Goal: Contribute content: Contribute content

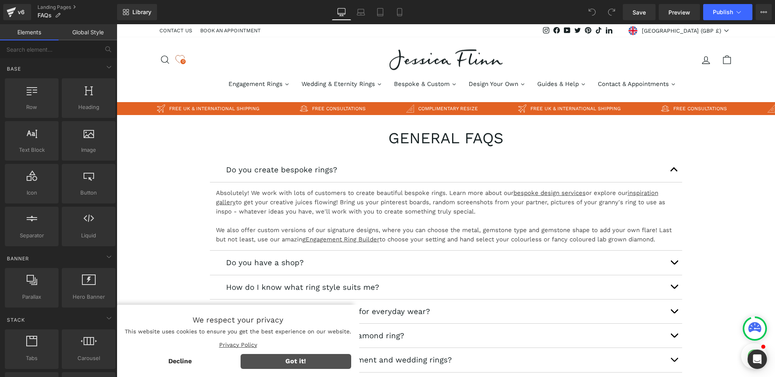
click at [274, 364] on span "Got it!" at bounding box center [296, 361] width 111 height 15
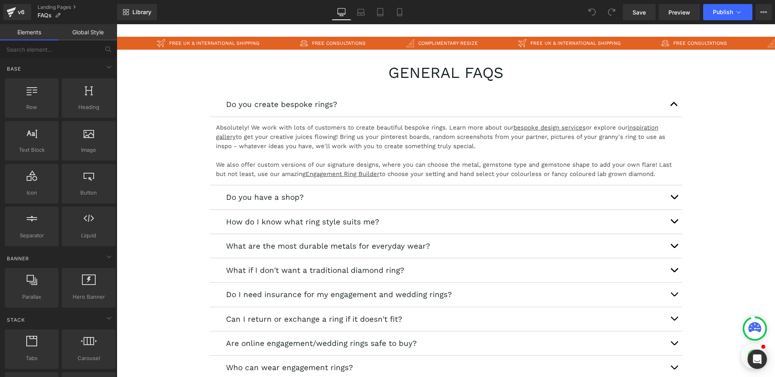
scroll to position [68, 0]
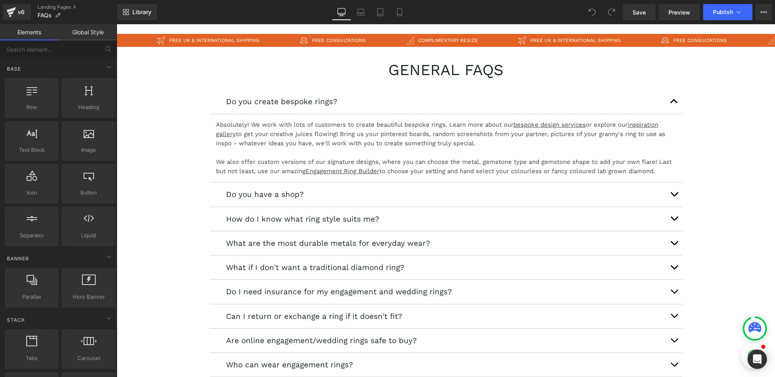
click at [117, 24] on div at bounding box center [117, 24] width 0 height 0
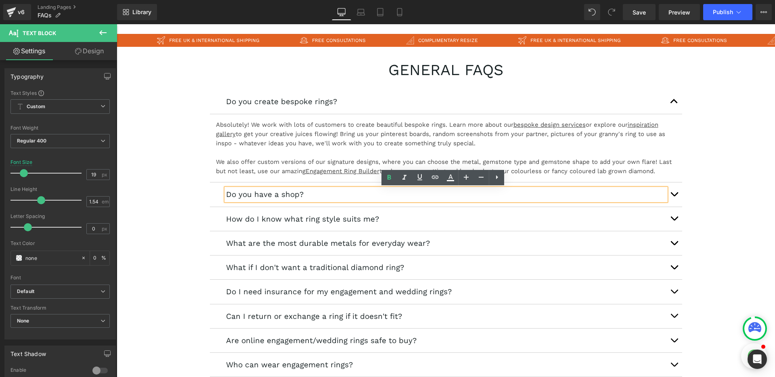
click at [672, 192] on button "button" at bounding box center [674, 194] width 16 height 24
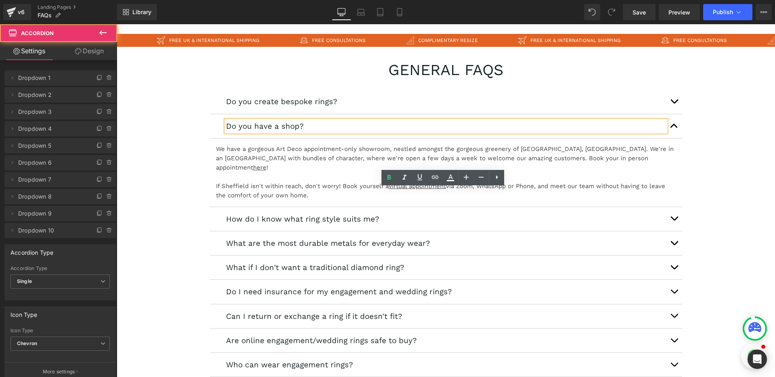
click at [671, 207] on button "button" at bounding box center [674, 219] width 16 height 24
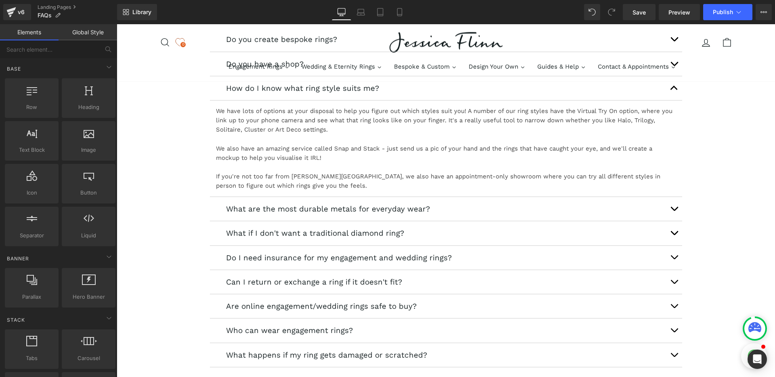
scroll to position [136, 0]
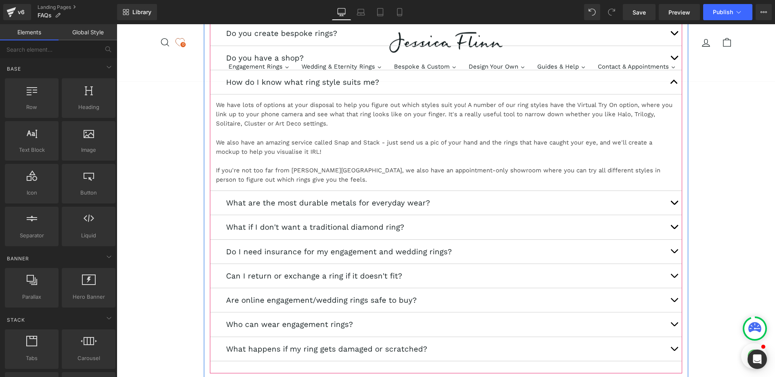
click at [672, 202] on button "button" at bounding box center [674, 203] width 16 height 24
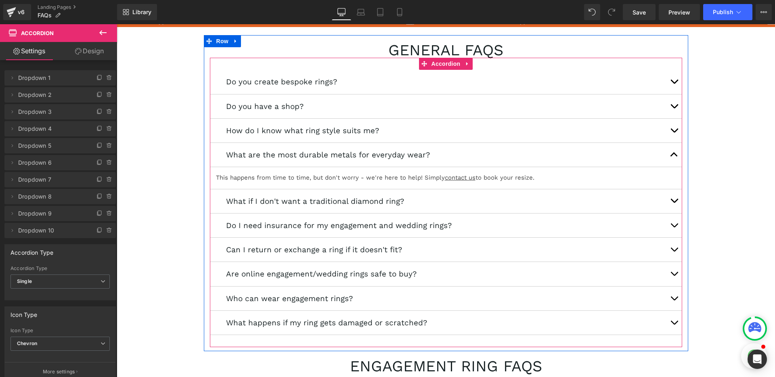
scroll to position [95, 0]
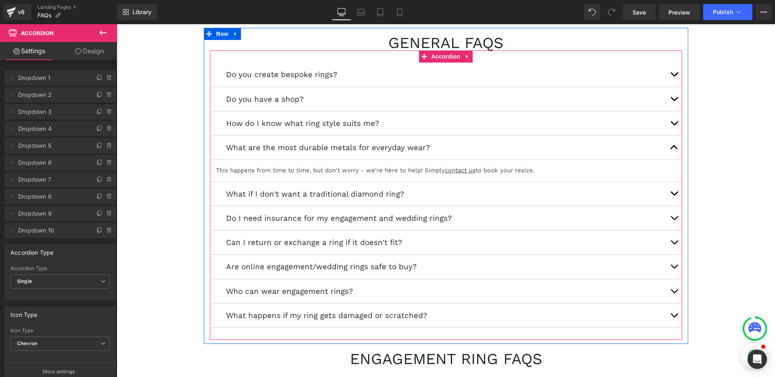
click at [670, 196] on button "button" at bounding box center [674, 194] width 16 height 24
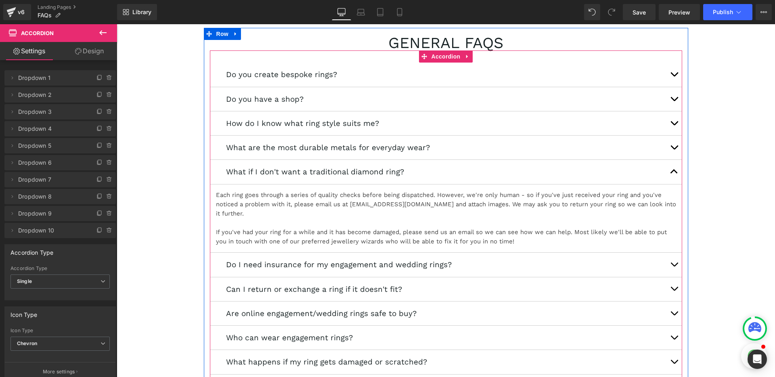
click at [667, 148] on button "button" at bounding box center [674, 148] width 16 height 24
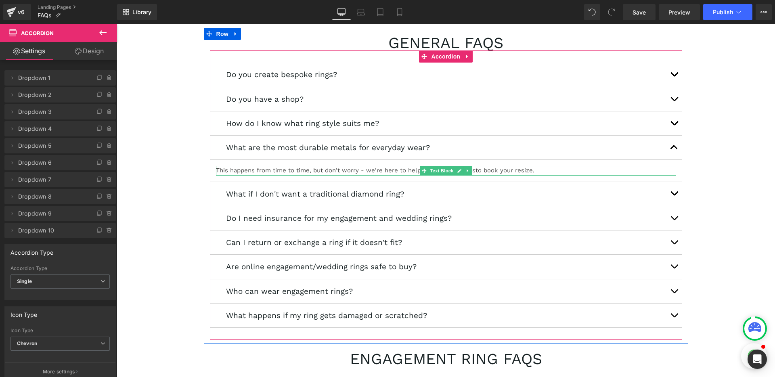
click at [281, 172] on p "This happens from time to time, but don't worry - we're here to help! Simply co…" at bounding box center [446, 170] width 460 height 9
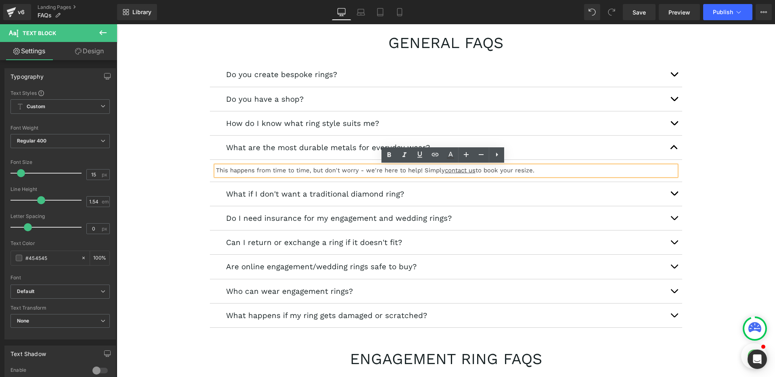
click at [302, 172] on p "This happens from time to time, but don't worry - we're here to help! Simply co…" at bounding box center [446, 170] width 460 height 9
click at [223, 172] on p "All precious metals have their own set of qualities making them a great option …" at bounding box center [446, 170] width 460 height 9
click at [535, 172] on p "All of our precious metals have their own set of qualities making them a great …" at bounding box center [446, 170] width 460 height 9
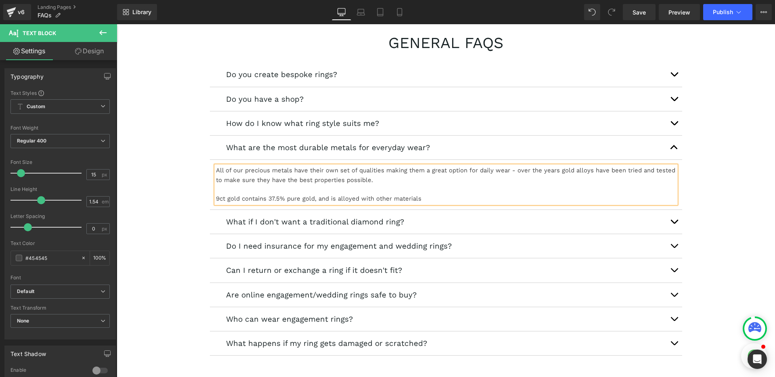
click at [380, 199] on p "9ct gold contains 37.5% pure gold, and is alloyed with other materials" at bounding box center [446, 198] width 460 height 9
click at [431, 199] on p "9ct gold contains 37.5% pure gold, and is alloyed with various materials" at bounding box center [446, 198] width 460 height 9
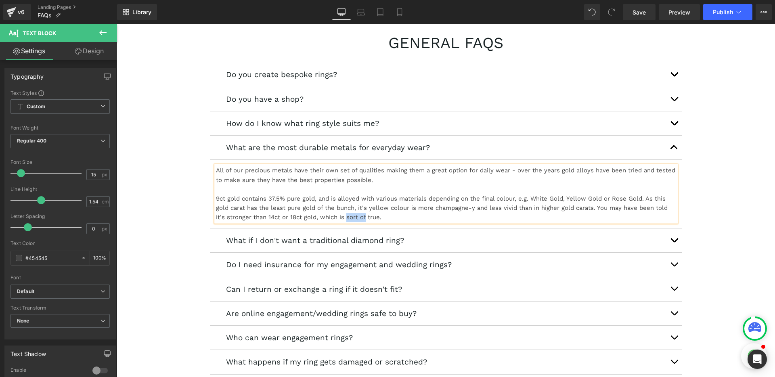
drag, startPoint x: 352, startPoint y: 218, endPoint x: 363, endPoint y: 218, distance: 11.3
click at [363, 218] on p "9ct gold contains 37.5% pure gold, and is alloyed with various materials depend…" at bounding box center [446, 208] width 460 height 28
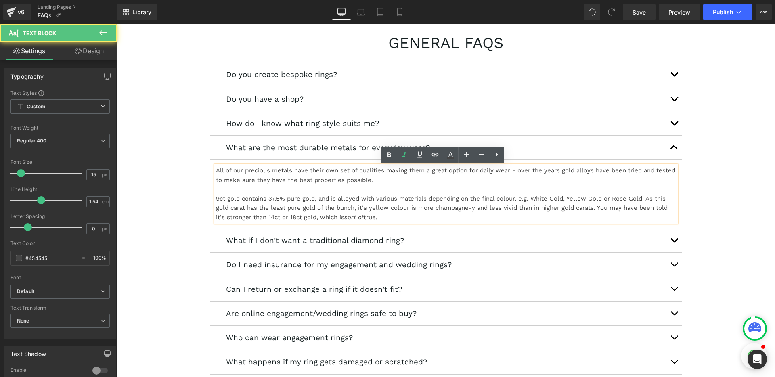
click at [391, 219] on p "9ct gold contains 37.5% pure gold, and is alloyed with various materials depend…" at bounding box center [446, 208] width 460 height 28
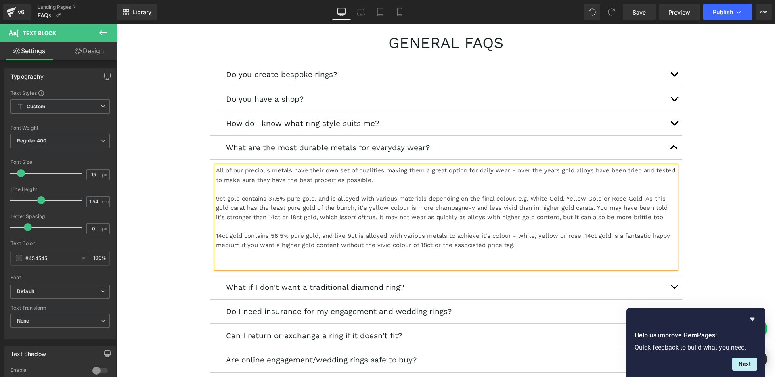
click at [519, 244] on p "14ct gold contains 58.5% pure gold, and like 9ct is alloyed with various metals…" at bounding box center [446, 240] width 460 height 19
drag, startPoint x: 536, startPoint y: 245, endPoint x: 181, endPoint y: 191, distance: 359.0
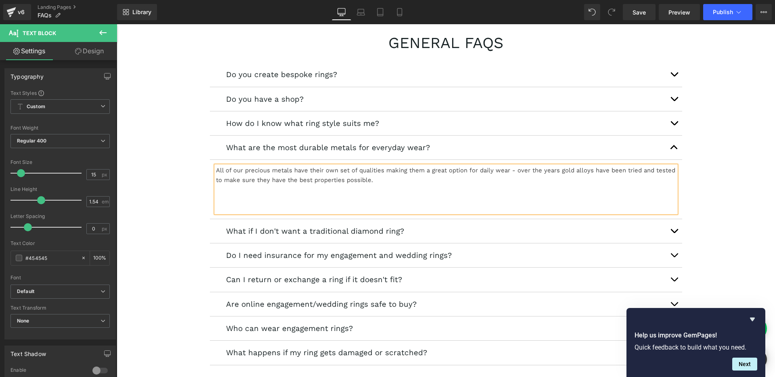
click at [216, 201] on p at bounding box center [446, 198] width 460 height 9
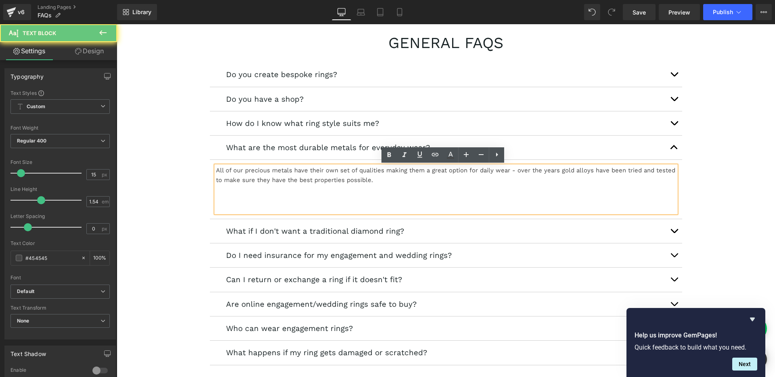
click at [231, 203] on p at bounding box center [446, 207] width 460 height 9
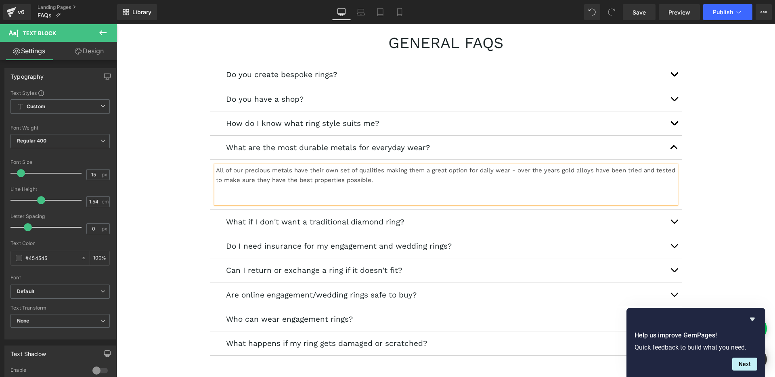
click at [393, 178] on p "All of our precious metals have their own set of qualities making them a great …" at bounding box center [446, 175] width 460 height 19
click at [533, 180] on p "All of our precious metals have their own set of qualities making them a great …" at bounding box center [446, 175] width 460 height 19
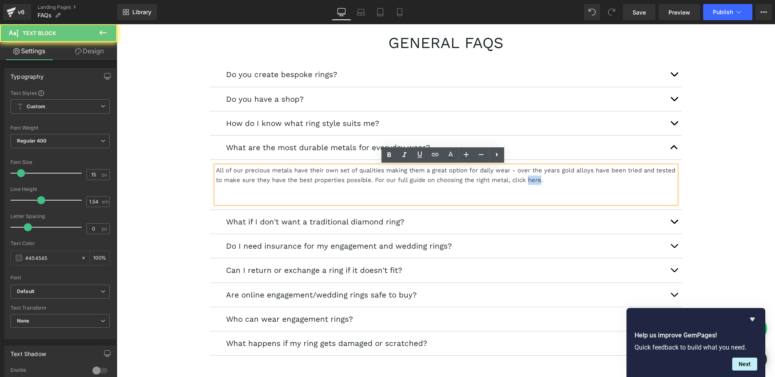
click at [533, 180] on p "All of our precious metals have their own set of qualities making them a great …" at bounding box center [446, 175] width 460 height 19
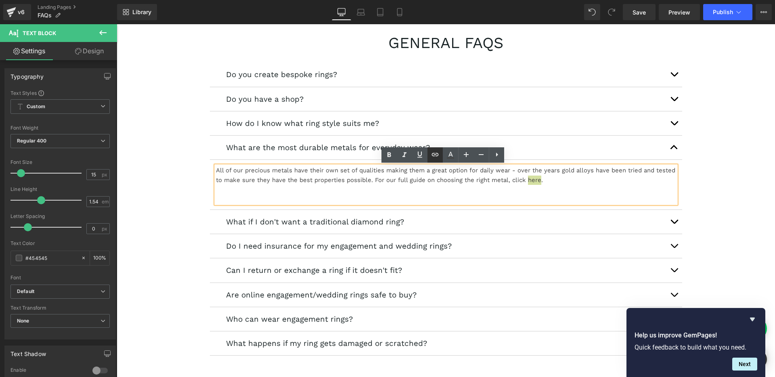
click at [432, 156] on icon at bounding box center [435, 155] width 10 height 10
click at [517, 198] on input "text" at bounding box center [554, 197] width 124 height 20
paste input "[URL][DOMAIN_NAME]"
type input "[URL][DOMAIN_NAME]"
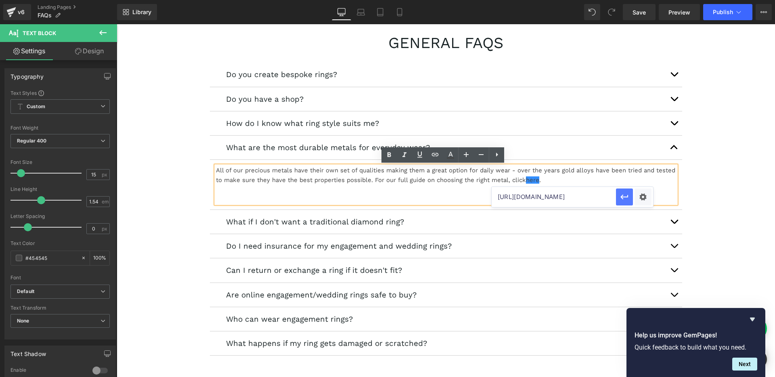
click at [625, 197] on icon "button" at bounding box center [625, 197] width 10 height 10
click at [391, 157] on icon at bounding box center [389, 155] width 10 height 10
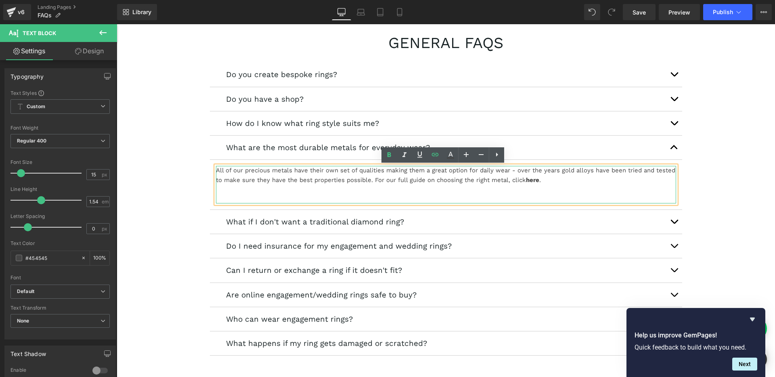
click at [242, 199] on p at bounding box center [446, 198] width 460 height 9
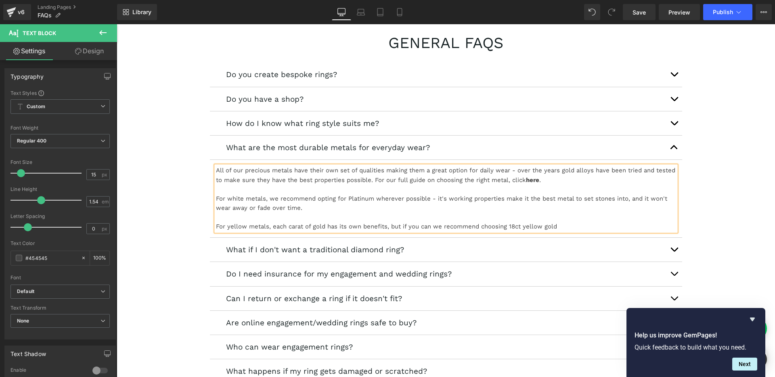
click at [244, 228] on p "For yellow metals, each carat of gold has its own benefits, but if you can we r…" at bounding box center [446, 226] width 460 height 9
click at [590, 226] on p "For yellow or rose metals, each carat of gold has its own benefits, but if you …" at bounding box center [446, 226] width 460 height 9
click at [551, 226] on p "For yellow or rose metals, each carat of gold has its own benefits, but if you …" at bounding box center [446, 226] width 460 height 9
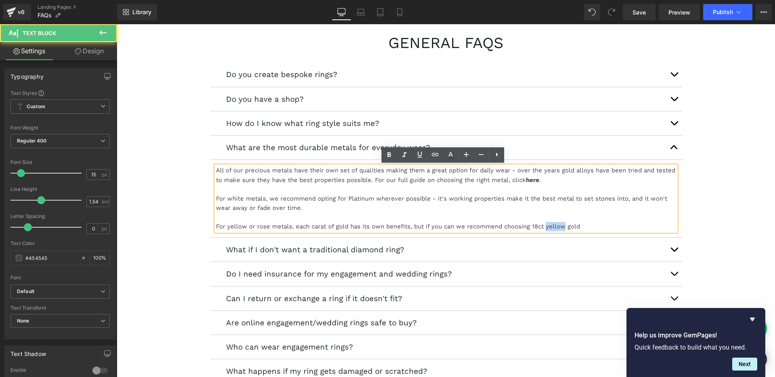
click at [551, 226] on p "For yellow or rose metals, each carat of gold has its own benefits, but if you …" at bounding box center [446, 226] width 460 height 9
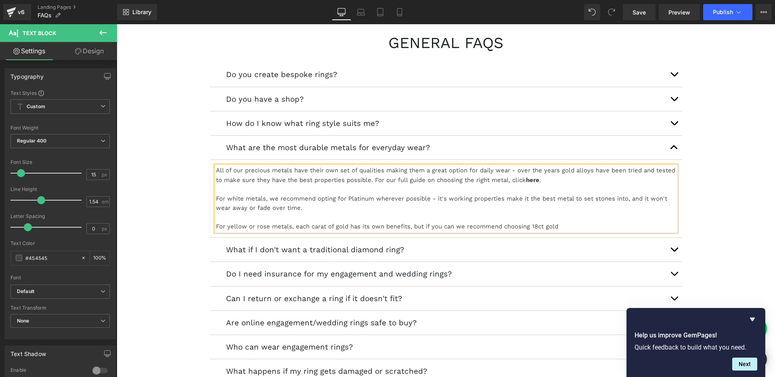
click at [562, 226] on p "For yellow or rose metals, each carat of gold has its own benefits, but if you …" at bounding box center [446, 226] width 460 height 9
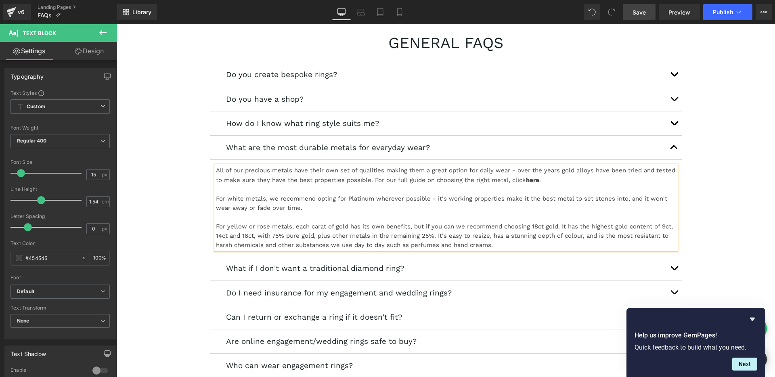
click at [645, 17] on link "Save" at bounding box center [639, 12] width 33 height 16
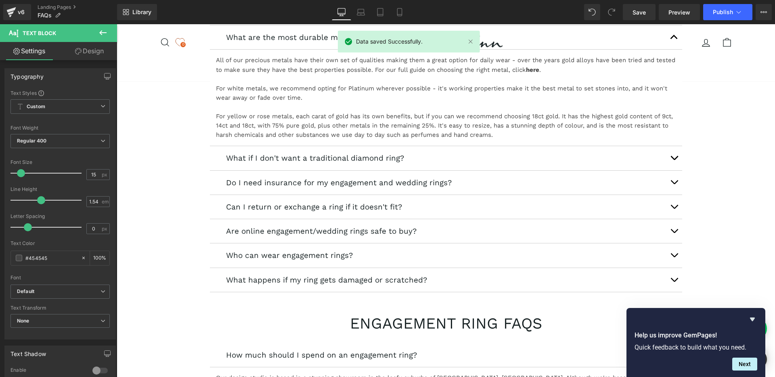
scroll to position [215, 0]
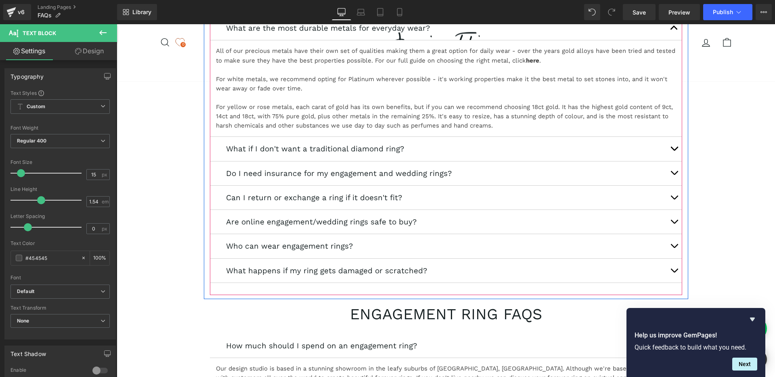
click at [674, 151] on span "button" at bounding box center [674, 151] width 0 height 0
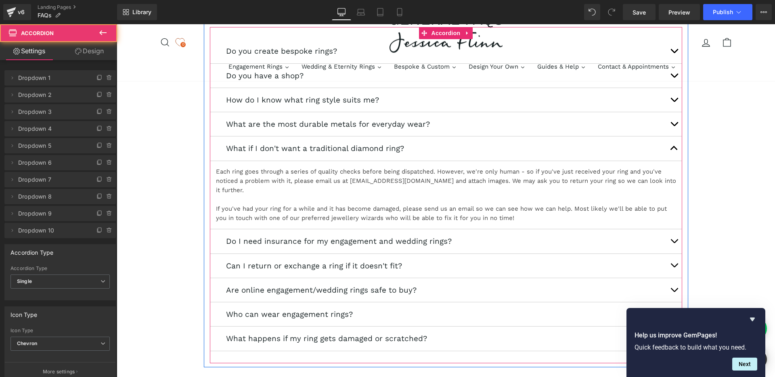
scroll to position [118, 0]
click at [316, 179] on p "Each ring goes through a series of quality checks before being dispatched. Howe…" at bounding box center [446, 182] width 460 height 28
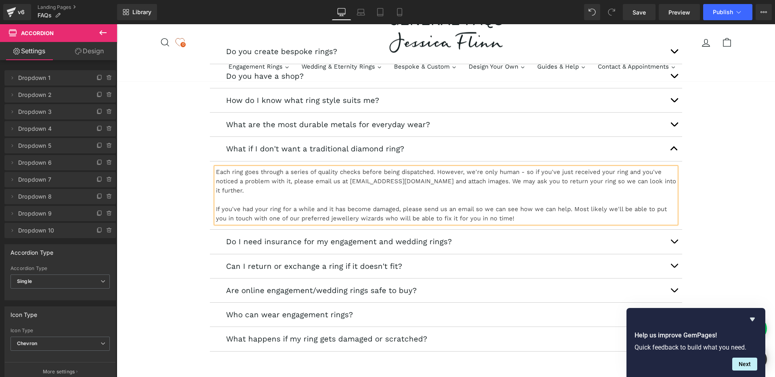
click at [316, 179] on p "Each ring goes through a series of quality checks before being dispatched. Howe…" at bounding box center [446, 182] width 460 height 28
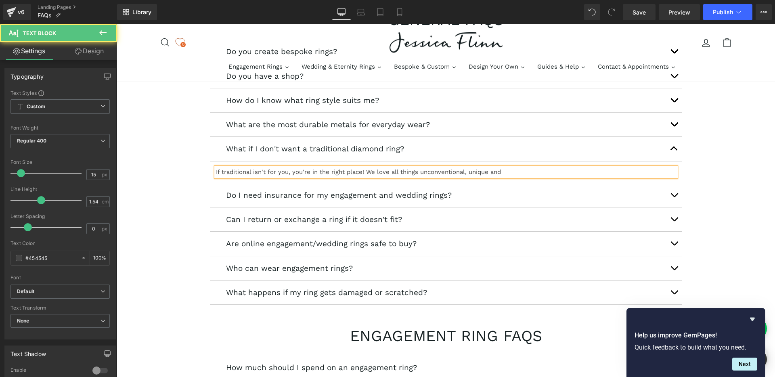
drag, startPoint x: 463, startPoint y: 173, endPoint x: 519, endPoint y: 173, distance: 56.1
click at [519, 173] on div "If traditional isn't for you, you're in the right place! We love all things unc…" at bounding box center [446, 172] width 460 height 9
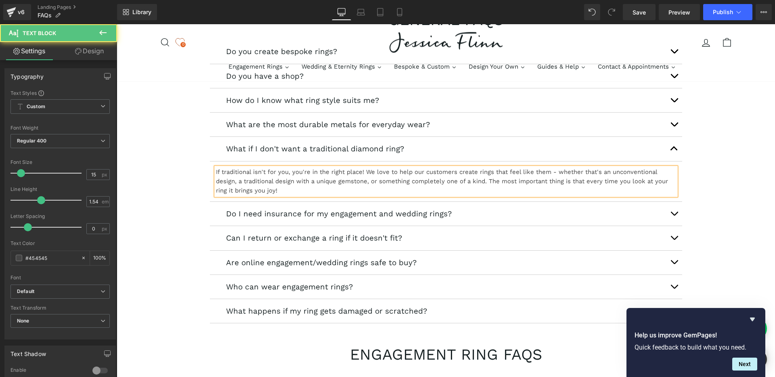
click at [223, 189] on div "If traditional isn't for you, you're in the right place! We love to help our cu…" at bounding box center [446, 182] width 460 height 28
click at [412, 188] on div "If traditional isn't for you, you're in the right place! We love to help our cu…" at bounding box center [446, 182] width 460 height 28
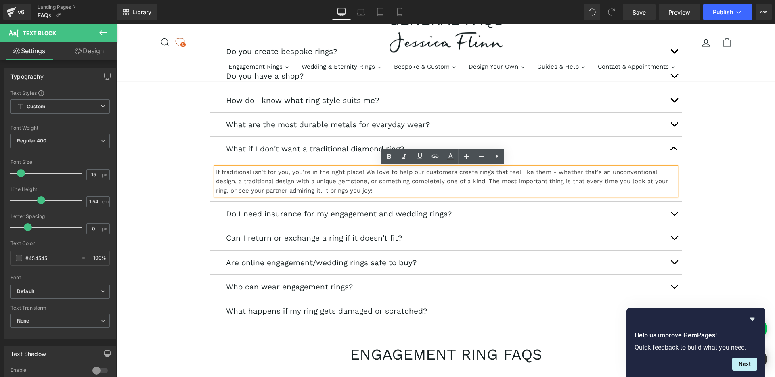
drag, startPoint x: 373, startPoint y: 191, endPoint x: 593, endPoint y: 187, distance: 219.6
click at [587, 185] on div "If traditional isn't for you, you're in the right place! We love to help our cu…" at bounding box center [446, 182] width 460 height 28
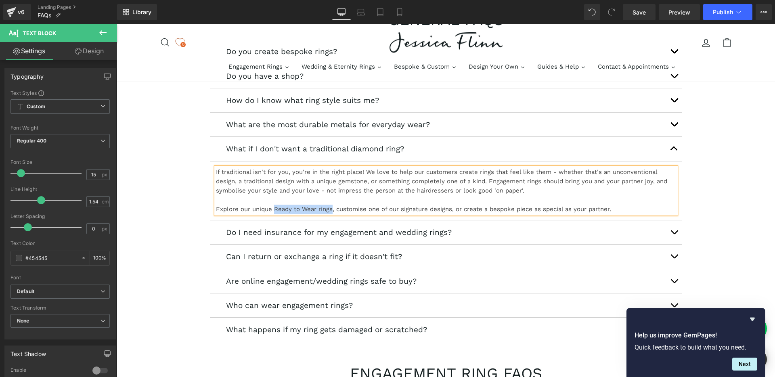
drag, startPoint x: 272, startPoint y: 210, endPoint x: 329, endPoint y: 210, distance: 57.3
click at [329, 210] on div "Explore our unique Ready to Wear rings, customise one of our signature designs,…" at bounding box center [446, 209] width 460 height 9
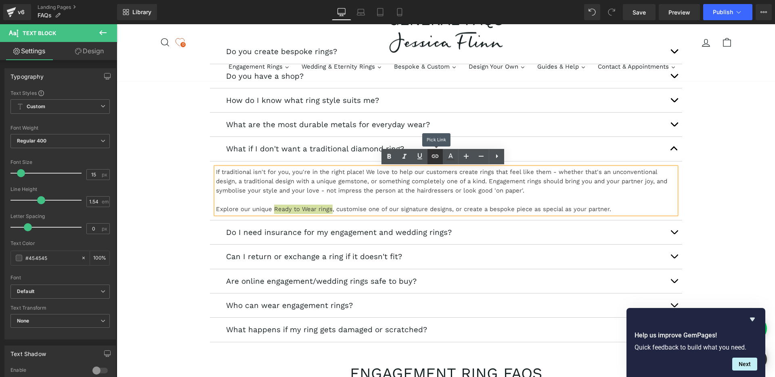
click at [433, 159] on icon at bounding box center [435, 156] width 10 height 10
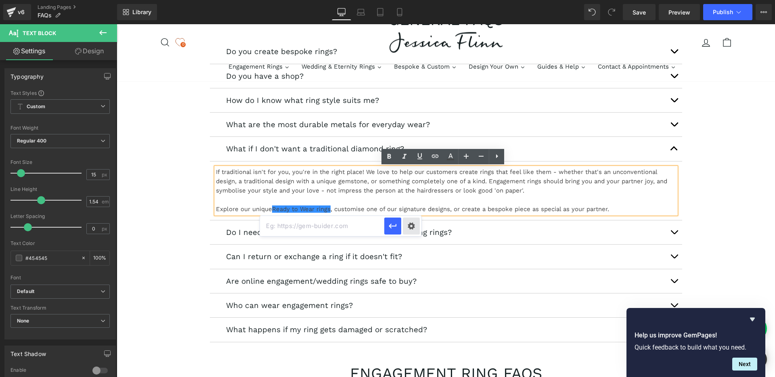
click at [407, 0] on div "Text Color Highlight Color #333333 Edit or remove link: Edit - Unlink - Cancel" at bounding box center [387, 0] width 775 height 0
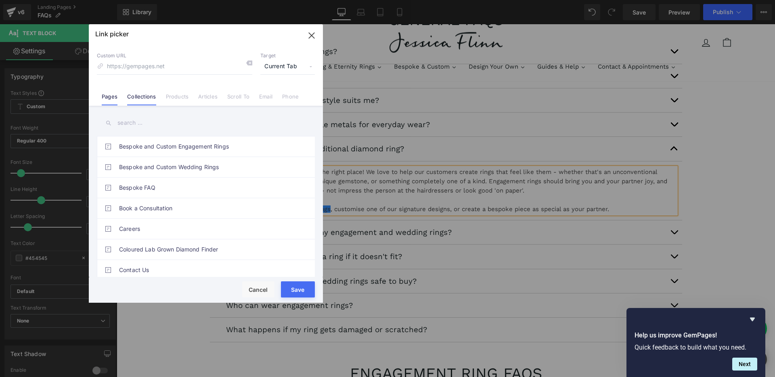
click at [146, 101] on link "Collections" at bounding box center [141, 99] width 29 height 12
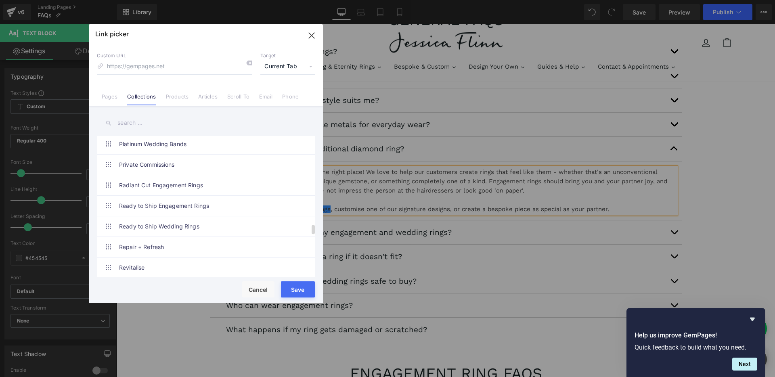
scroll to position [1306, 0]
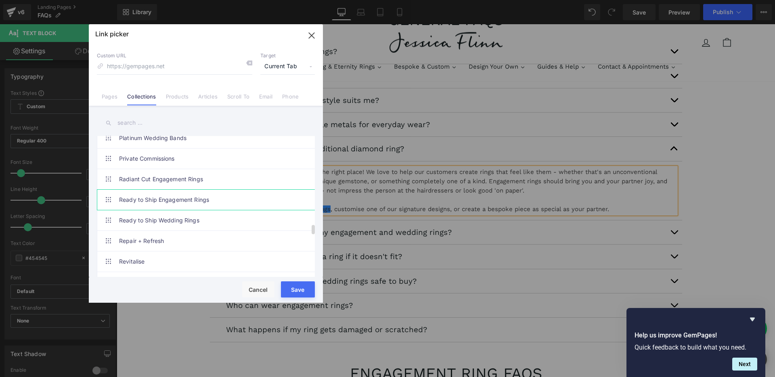
click at [203, 201] on link "Ready to Ship Engagement Rings" at bounding box center [208, 200] width 178 height 20
type input "/collections/ready-to-ship-engagement-rings"
click at [302, 290] on button "Save" at bounding box center [298, 289] width 34 height 16
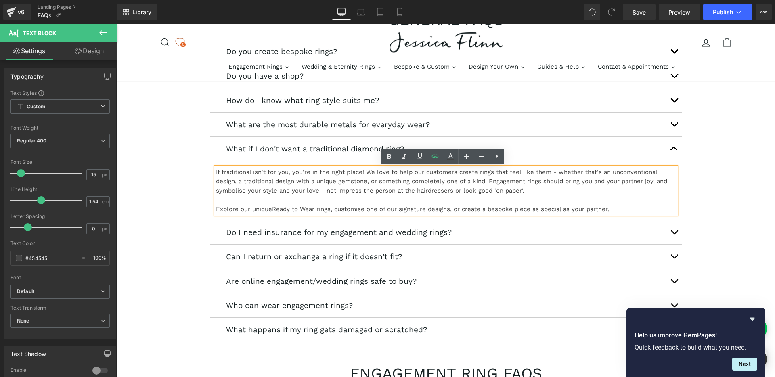
click at [348, 208] on div "Explore our unique Ready to Wear rings , customise one of our signature designs…" at bounding box center [446, 209] width 460 height 9
click at [353, 209] on div "Explore our unique Ready to Wear rings , customise one of our signature designs…" at bounding box center [446, 209] width 460 height 9
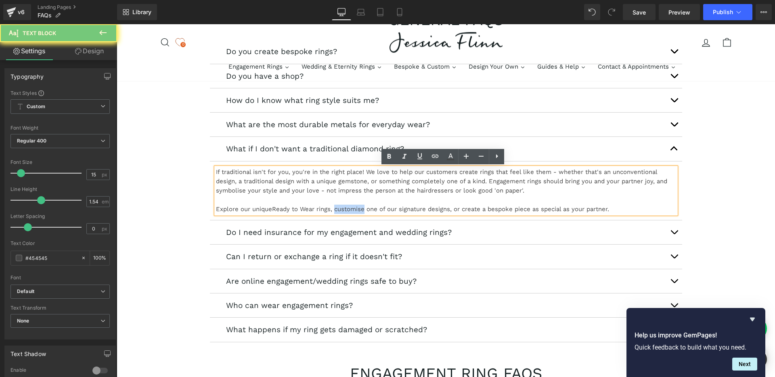
click at [353, 209] on div "Explore our unique Ready to Wear rings , customise one of our signature designs…" at bounding box center [446, 209] width 460 height 9
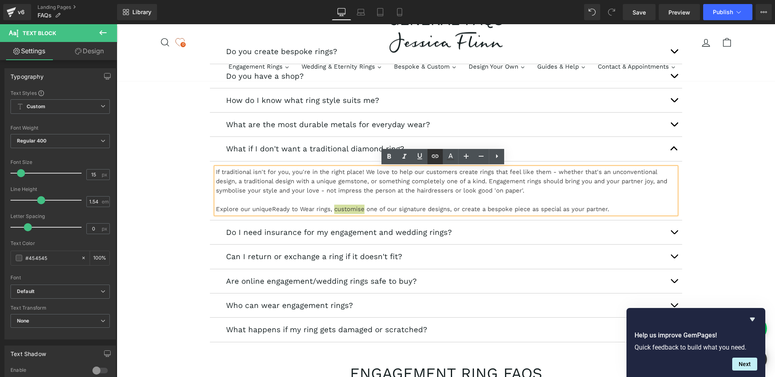
click at [434, 156] on icon at bounding box center [435, 156] width 7 height 3
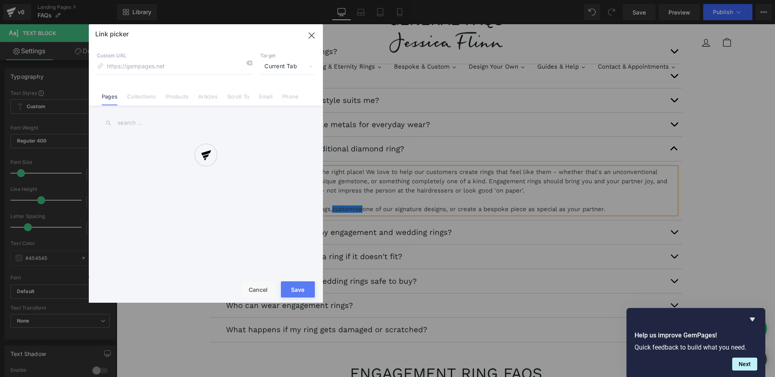
click at [458, 0] on div "Text Color Highlight Color #333333 Edit or remove link: Edit - Unlink - Cancel …" at bounding box center [387, 0] width 775 height 0
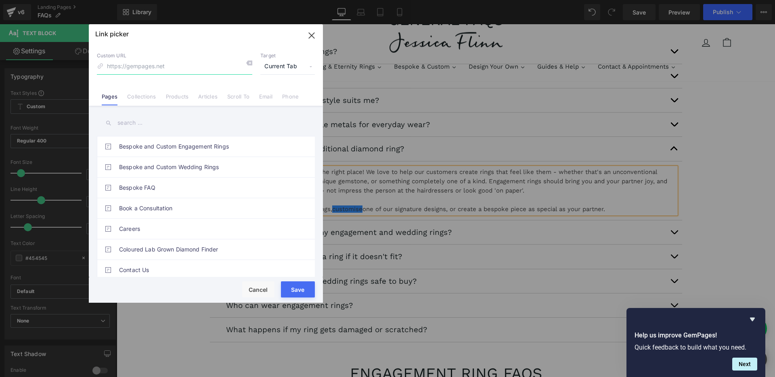
paste input "[URL][DOMAIN_NAME]"
type input "[URL][DOMAIN_NAME]"
click at [298, 285] on button "Save" at bounding box center [298, 289] width 34 height 16
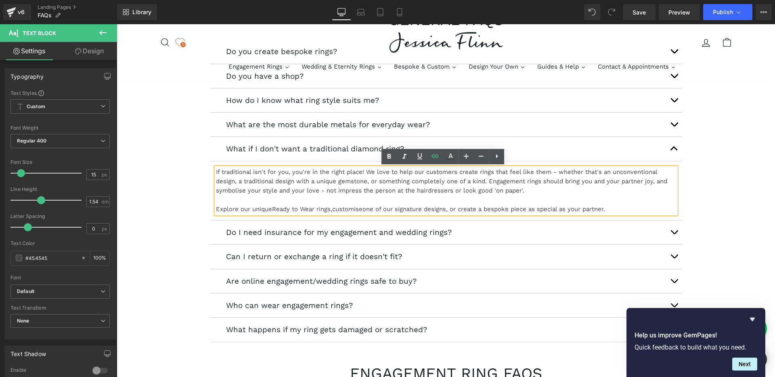
click at [498, 209] on div "Explore our unique Ready to Wear rings , customise one of our signature designs…" at bounding box center [446, 209] width 460 height 9
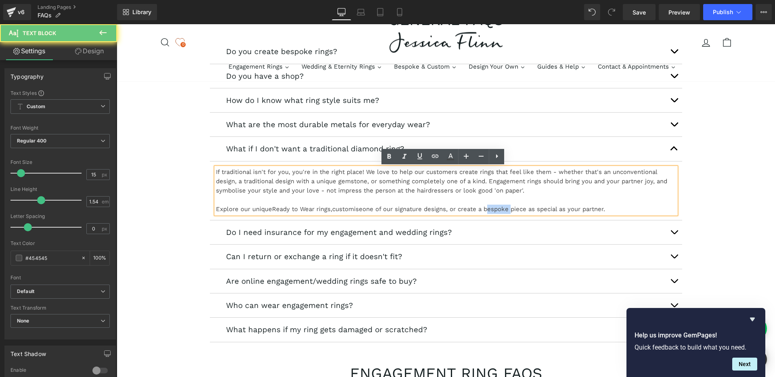
click at [498, 209] on div "Explore our unique Ready to Wear rings , customise one of our signature designs…" at bounding box center [446, 209] width 460 height 9
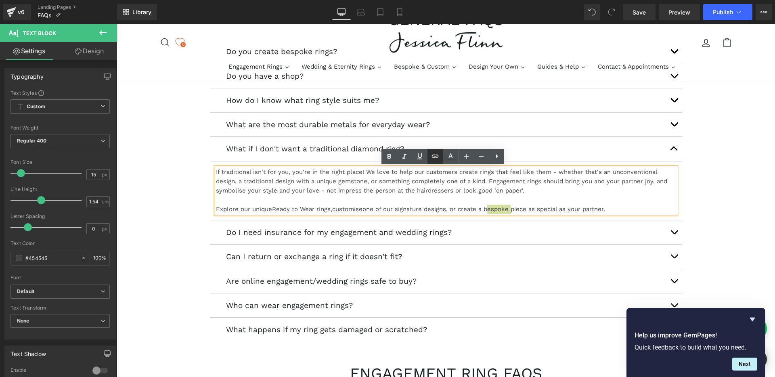
click at [436, 157] on icon at bounding box center [435, 156] width 7 height 3
click at [502, 227] on input "text" at bounding box center [522, 226] width 124 height 20
paste input "[URL][DOMAIN_NAME]"
type input "[URL][DOMAIN_NAME]"
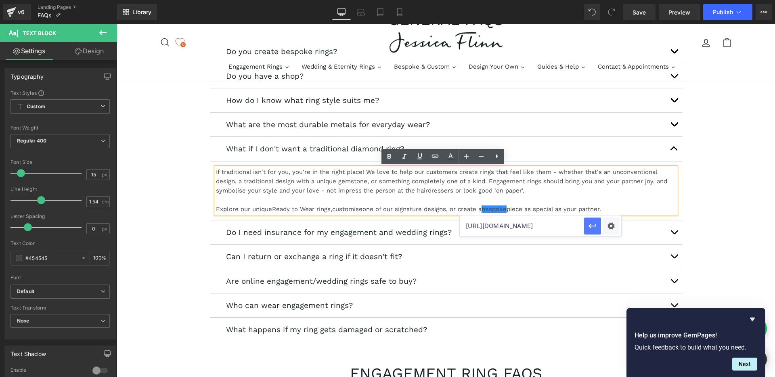
click at [593, 229] on icon "button" at bounding box center [593, 226] width 10 height 10
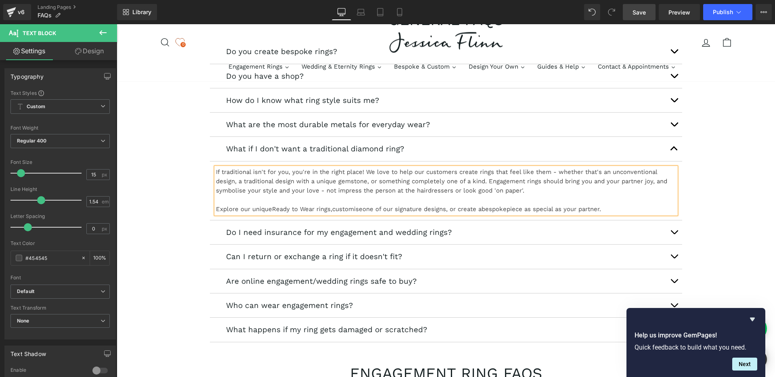
click at [648, 18] on link "Save" at bounding box center [639, 12] width 33 height 16
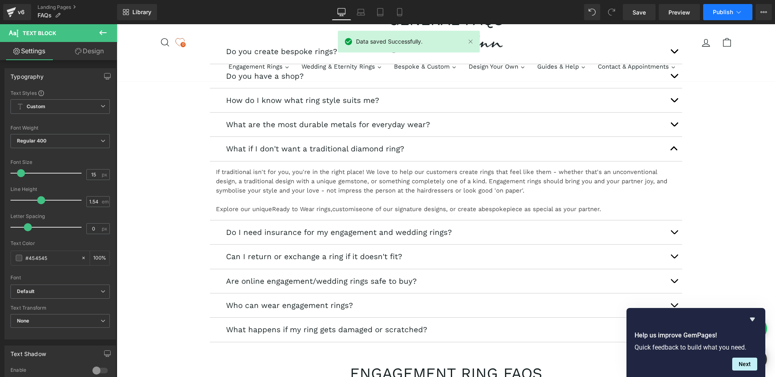
click at [722, 11] on span "Publish" at bounding box center [723, 12] width 20 height 6
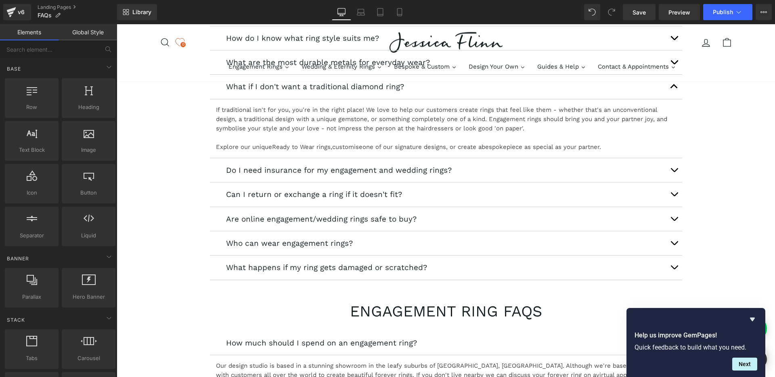
scroll to position [181, 0]
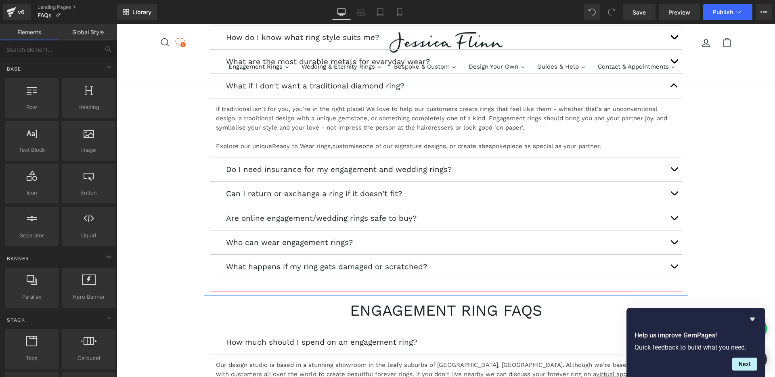
click at [671, 169] on button "button" at bounding box center [674, 169] width 16 height 24
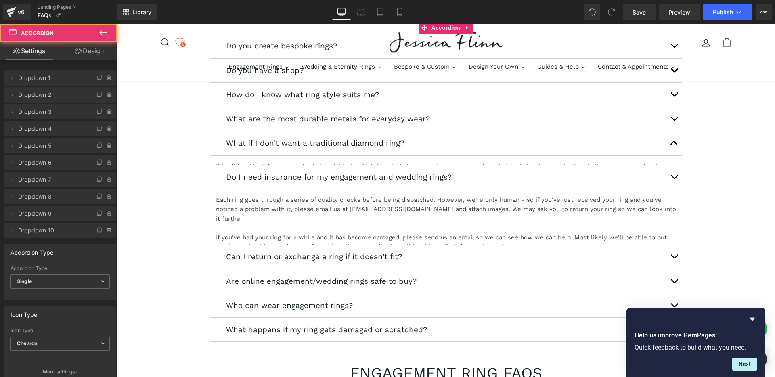
scroll to position [122, 0]
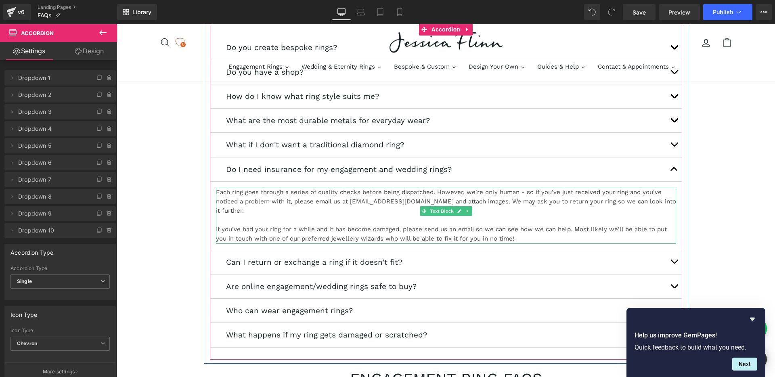
click at [381, 200] on p "Each ring goes through a series of quality checks before being dispatched. Howe…" at bounding box center [446, 202] width 460 height 28
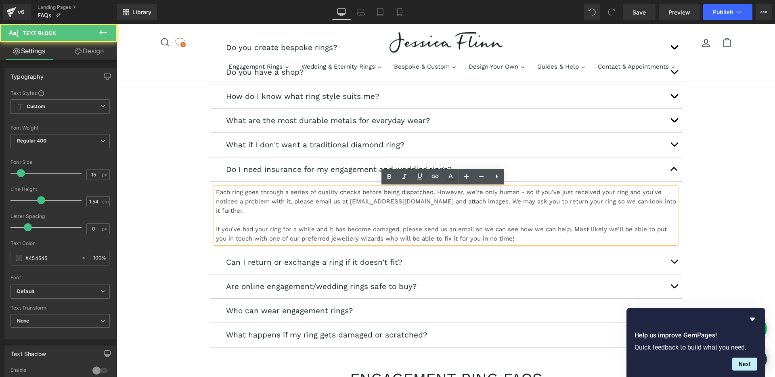
click at [376, 200] on p "Each ring goes through a series of quality checks before being dispatched. Howe…" at bounding box center [446, 202] width 460 height 28
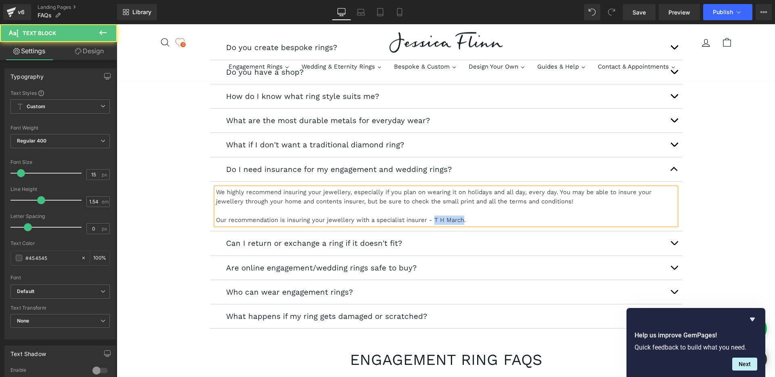
drag, startPoint x: 432, startPoint y: 220, endPoint x: 459, endPoint y: 222, distance: 27.9
click at [459, 222] on p "Our recommendation is insuring your jewellery with a specialist insurer - T H M…" at bounding box center [446, 220] width 460 height 9
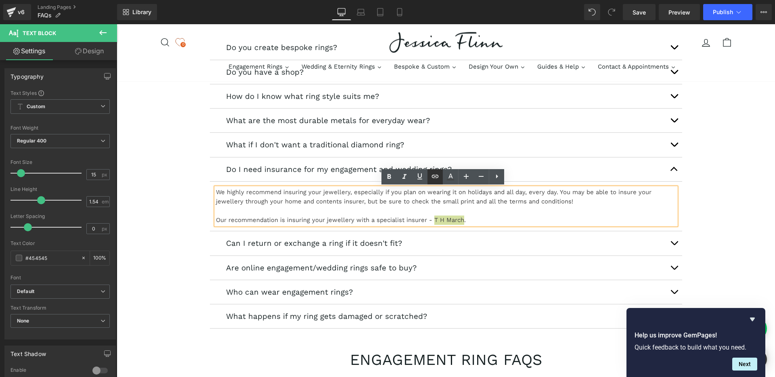
click at [430, 175] on icon at bounding box center [435, 177] width 10 height 10
click at [449, 237] on input "text" at bounding box center [468, 237] width 124 height 20
paste input "[URL][DOMAIN_NAME]"
click at [535, 237] on icon "button" at bounding box center [539, 237] width 8 height 5
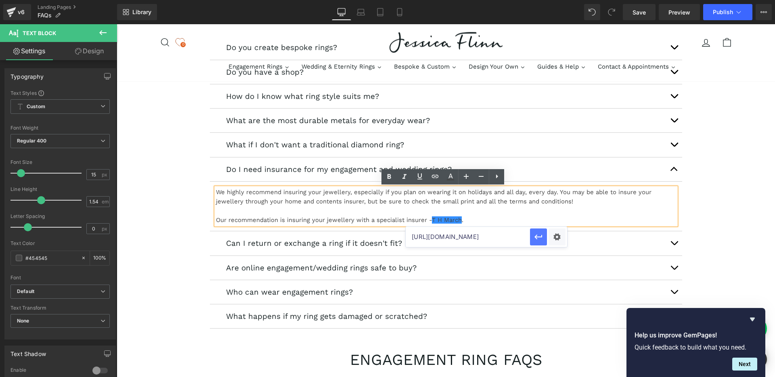
scroll to position [0, 0]
click at [488, 221] on p "Our recommendation is insuring your jewellery with a specialist insurer - T H M…" at bounding box center [446, 220] width 460 height 9
click at [439, 220] on link "T H March" at bounding box center [447, 219] width 30 height 7
drag, startPoint x: 474, startPoint y: 234, endPoint x: 357, endPoint y: 210, distance: 119.2
click at [474, 234] on span "Edit" at bounding box center [476, 234] width 9 height 7
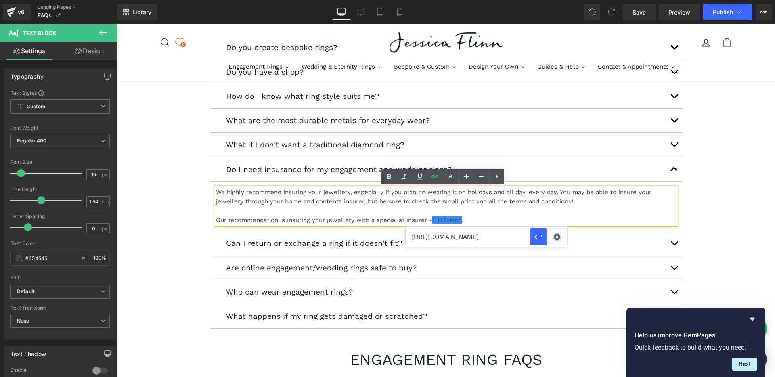
click at [471, 234] on input "[URL][DOMAIN_NAME]" at bounding box center [468, 237] width 124 height 20
paste input "://[DOMAIN_NAME][URL]"
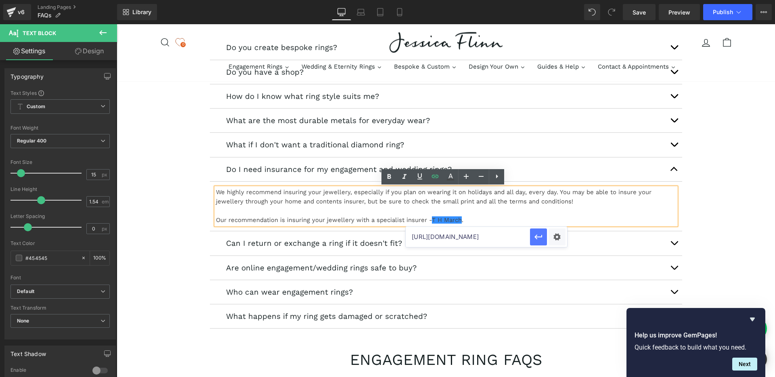
click at [537, 236] on icon "button" at bounding box center [539, 237] width 10 height 10
click at [482, 220] on p "Our recommendation is insuring your jewellery with a specialist insurer - T H M…" at bounding box center [446, 220] width 460 height 9
click at [430, 220] on p "Our recommendation is insuring your jewellery with a specialist insurer - T H M…" at bounding box center [446, 220] width 460 height 9
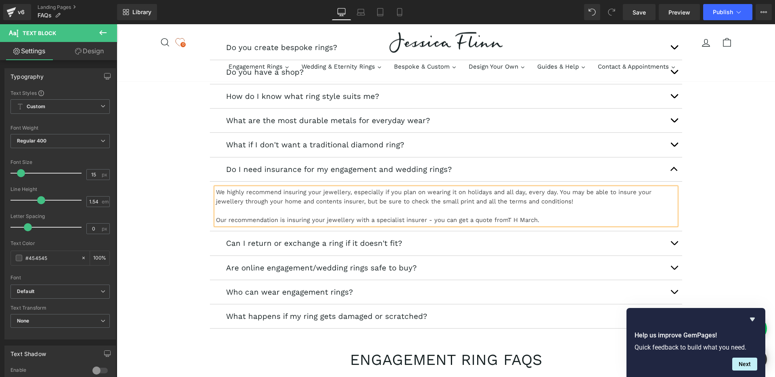
click at [561, 218] on p "Our recommendation is insuring your jewellery with a specialist insurer - you c…" at bounding box center [446, 220] width 460 height 9
click at [543, 221] on p "Our recommendation is insuring your jewellery with a specialist insurer - you c…" at bounding box center [446, 220] width 460 height 9
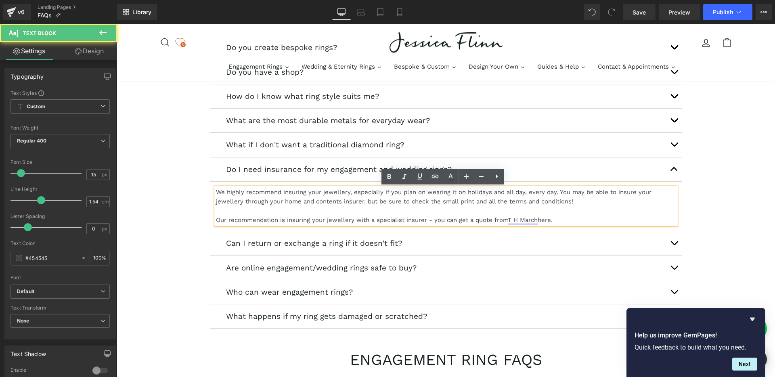
click at [518, 221] on link "T H March" at bounding box center [523, 219] width 30 height 7
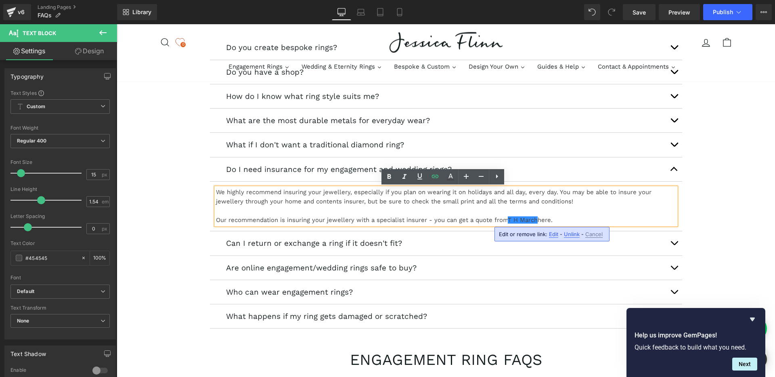
click at [566, 235] on span "Unlink" at bounding box center [572, 234] width 16 height 7
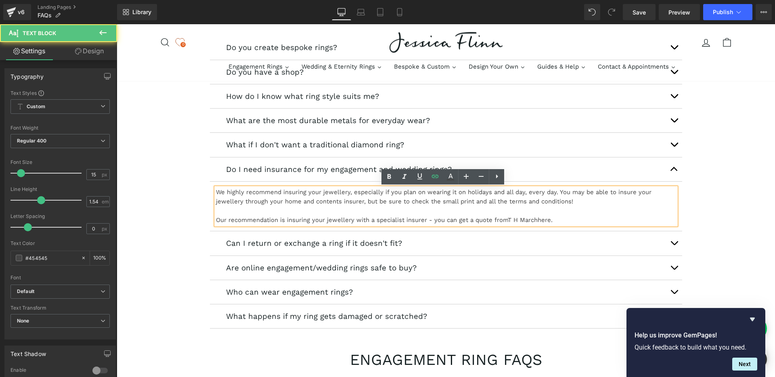
click at [508, 220] on p "Our recommendation is insuring your jewellery with a specialist insurer - you c…" at bounding box center [446, 220] width 460 height 9
drag, startPoint x: 508, startPoint y: 220, endPoint x: 552, endPoint y: 221, distance: 44.0
click at [552, 221] on p "Our recommendation is insuring your jewellery with a specialist insurer - you c…" at bounding box center [446, 220] width 460 height 9
click at [434, 178] on icon at bounding box center [435, 177] width 10 height 10
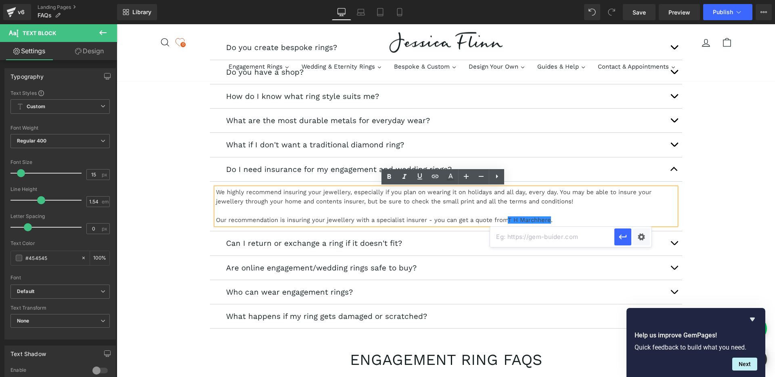
click at [507, 238] on input "text" at bounding box center [552, 237] width 124 height 20
paste input "[URL][DOMAIN_NAME]"
type input "[URL][DOMAIN_NAME]"
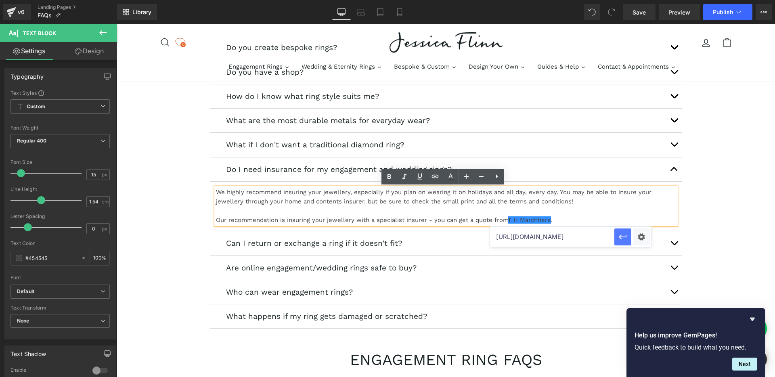
click at [619, 237] on icon "button" at bounding box center [623, 237] width 10 height 10
click at [587, 220] on p "Our recommendation is insuring your jewellery with a specialist insurer - you c…" at bounding box center [446, 220] width 460 height 9
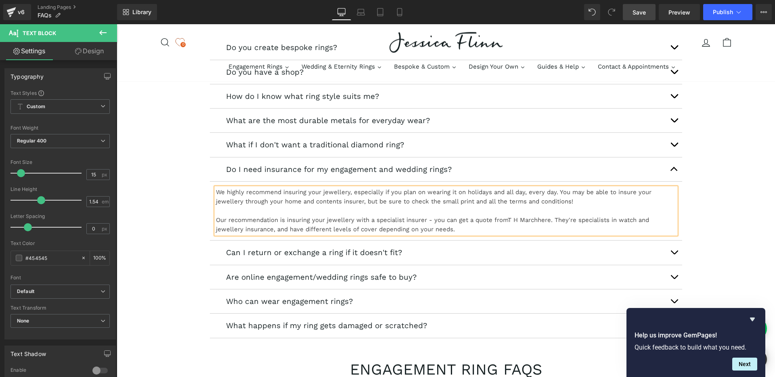
click at [646, 17] on link "Save" at bounding box center [639, 12] width 33 height 16
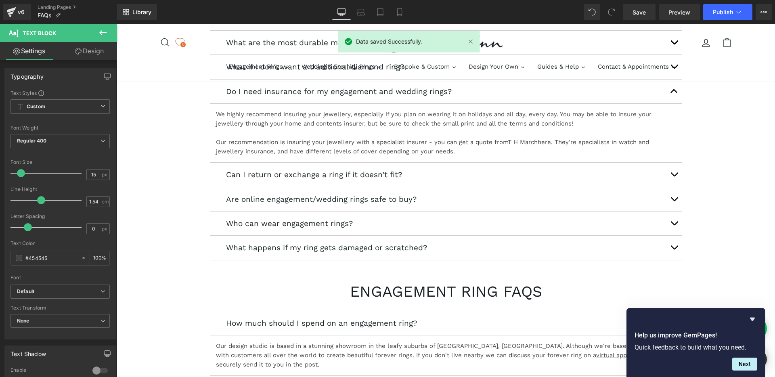
scroll to position [201, 0]
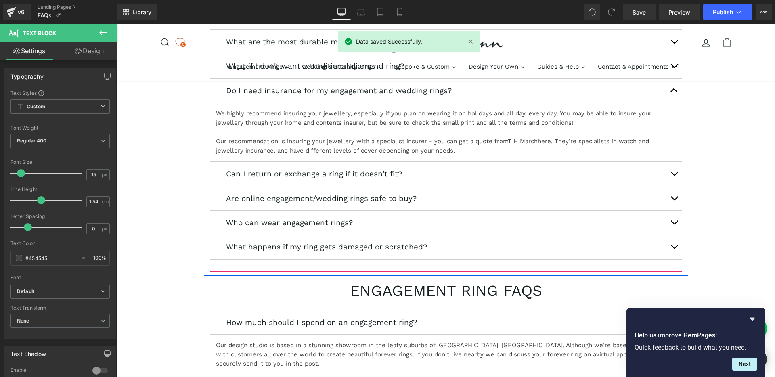
click at [674, 176] on span "button" at bounding box center [674, 176] width 0 height 0
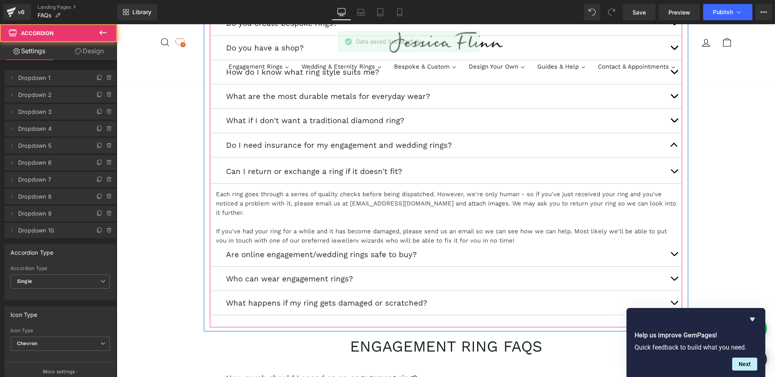
scroll to position [142, 0]
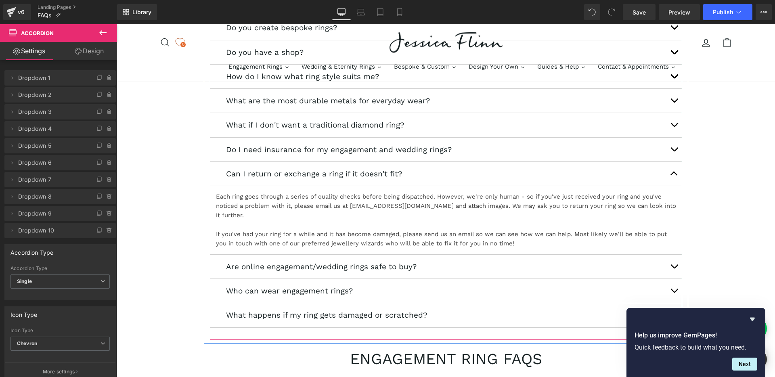
click at [340, 203] on p "Each ring goes through a series of quality checks before being dispatched. Howe…" at bounding box center [446, 206] width 460 height 28
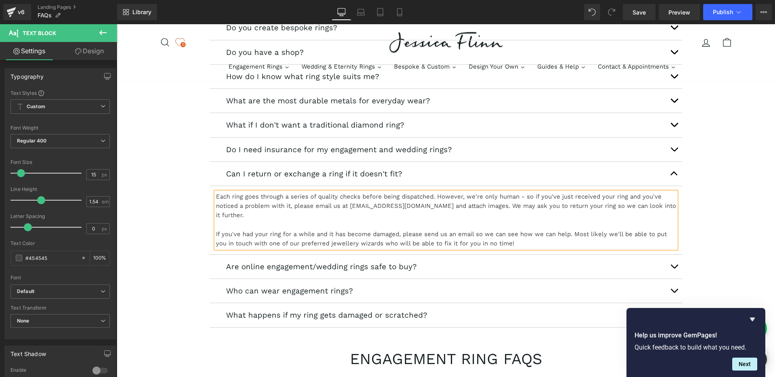
click at [480, 230] on p "If you've had your ring for a while and it has become damaged, please send us a…" at bounding box center [446, 239] width 460 height 19
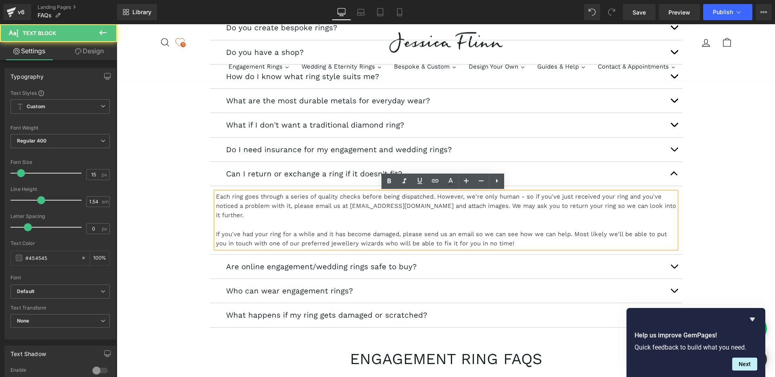
click at [473, 206] on p "Each ring goes through a series of quality checks before being dispatched. Howe…" at bounding box center [446, 206] width 460 height 28
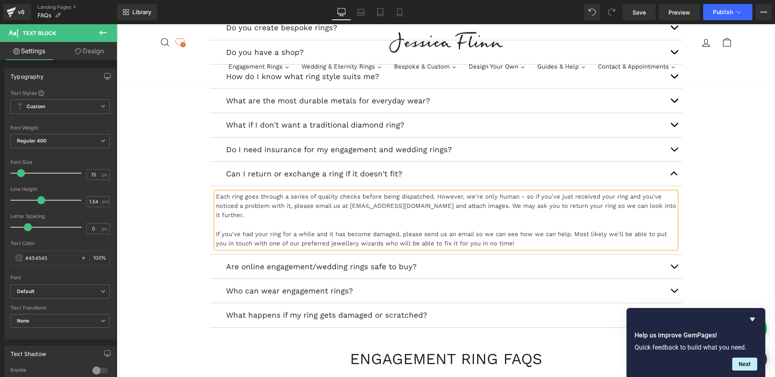
click at [514, 234] on p "If you've had your ring for a while and it has become damaged, please send us a…" at bounding box center [446, 239] width 460 height 19
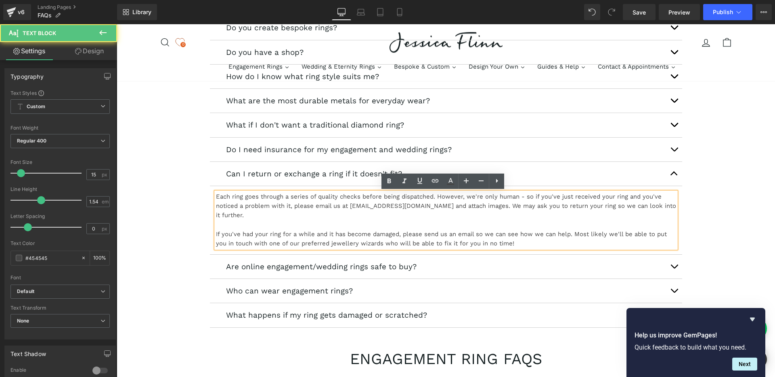
click at [384, 208] on p "Each ring goes through a series of quality checks before being dispatched. Howe…" at bounding box center [446, 206] width 460 height 28
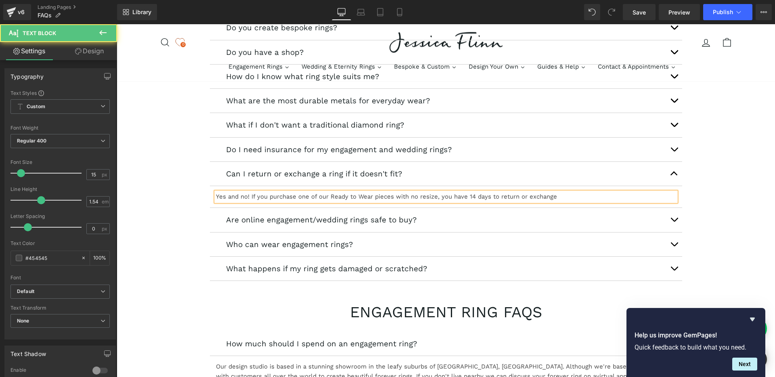
click at [435, 198] on p "Yes and no! If you purchase one of our Ready to Wear pieces with no resize, you…" at bounding box center [446, 196] width 460 height 9
click at [633, 196] on p "Yes and no! If you purchase one of our Ready to Wear pieces with no resize and …" at bounding box center [446, 196] width 460 height 9
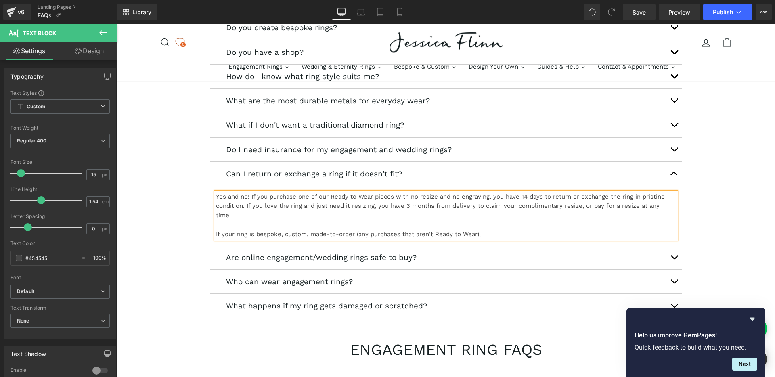
click at [308, 235] on p "If your ring is bespoke, custom, made-to-order (any purchases that aren't Ready…" at bounding box center [446, 234] width 460 height 9
click at [512, 235] on p "If your ring is bespoke, custom, or made-to-order (any purchases that aren't Re…" at bounding box center [446, 234] width 460 height 9
click at [365, 235] on p "If your ring is bespoke, custom, or made-to-order (any purchases that aren't Re…" at bounding box center [446, 234] width 460 height 9
click at [515, 237] on p "If your ring is bespoke, custom, or made-to-order (really any purchases that ar…" at bounding box center [446, 234] width 460 height 9
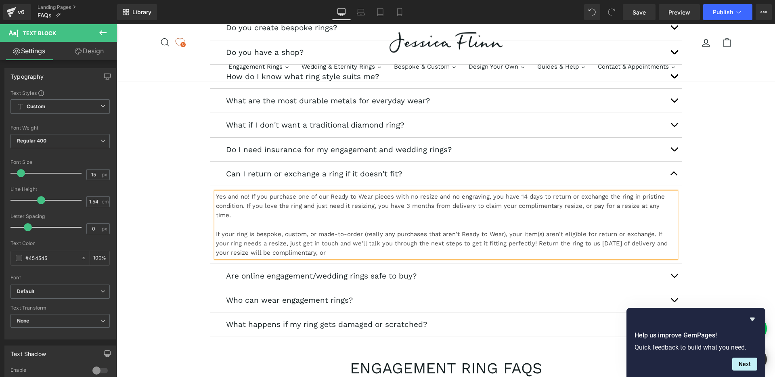
drag, startPoint x: 265, startPoint y: 252, endPoint x: 272, endPoint y: 255, distance: 7.1
click at [265, 252] on p "If your ring is bespoke, custom, or made-to-order (really any purchases that ar…" at bounding box center [446, 244] width 460 height 28
click at [384, 254] on p "If your ring is bespoke, custom, or made-to-order (really any purchases that ar…" at bounding box center [446, 244] width 460 height 28
click at [343, 254] on p "If your ring is bespoke, custom, or made-to-order (really any purchases that ar…" at bounding box center [446, 244] width 460 height 28
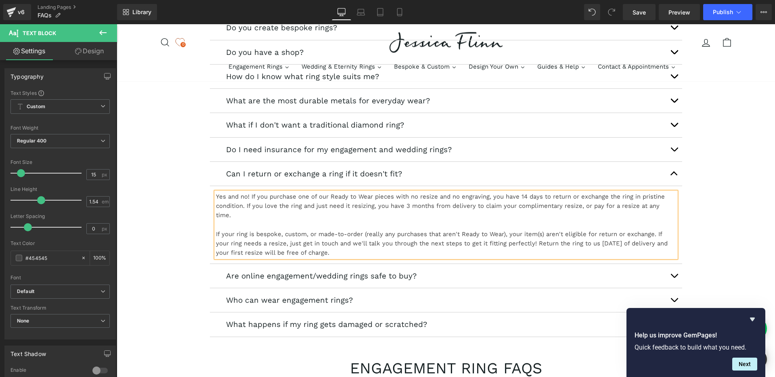
click at [388, 252] on p "If your ring is bespoke, custom, or made-to-order (really any purchases that ar…" at bounding box center [446, 244] width 460 height 28
click at [641, 15] on span "Save" at bounding box center [639, 12] width 13 height 8
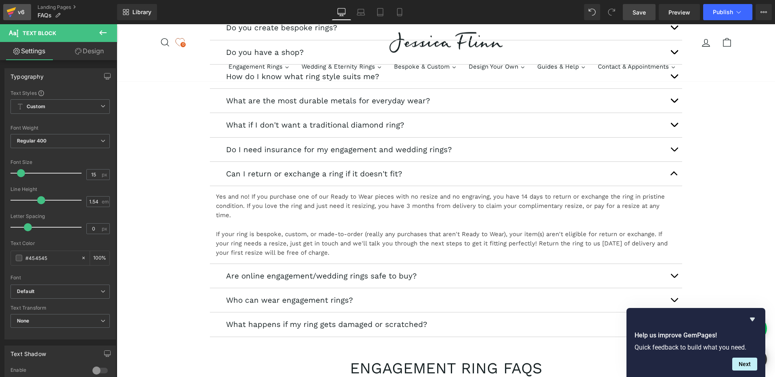
click at [15, 11] on icon at bounding box center [11, 12] width 10 height 20
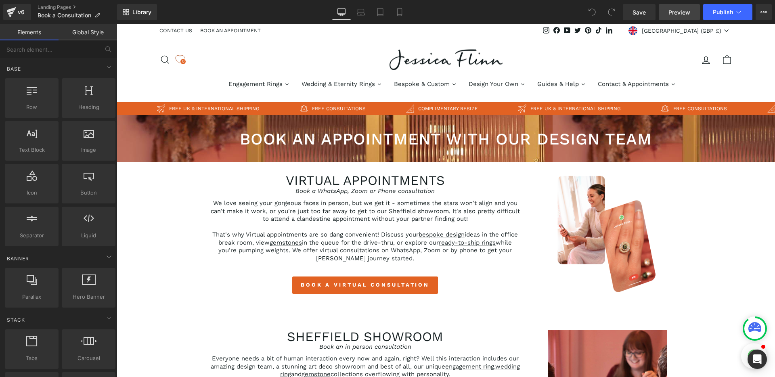
click at [680, 13] on span "Preview" at bounding box center [680, 12] width 22 height 8
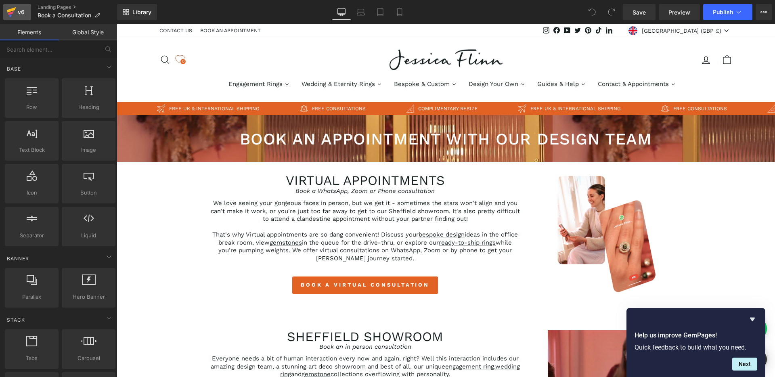
click at [23, 13] on div "v6" at bounding box center [21, 12] width 10 height 10
